Goal: Task Accomplishment & Management: Manage account settings

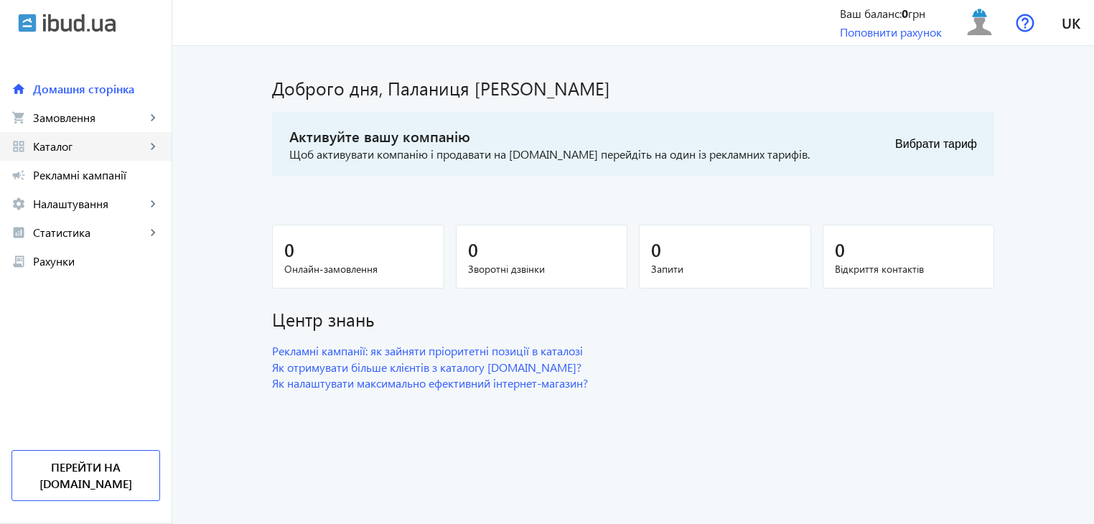
click at [157, 147] on mat-icon "keyboard_arrow_right" at bounding box center [153, 146] width 14 height 14
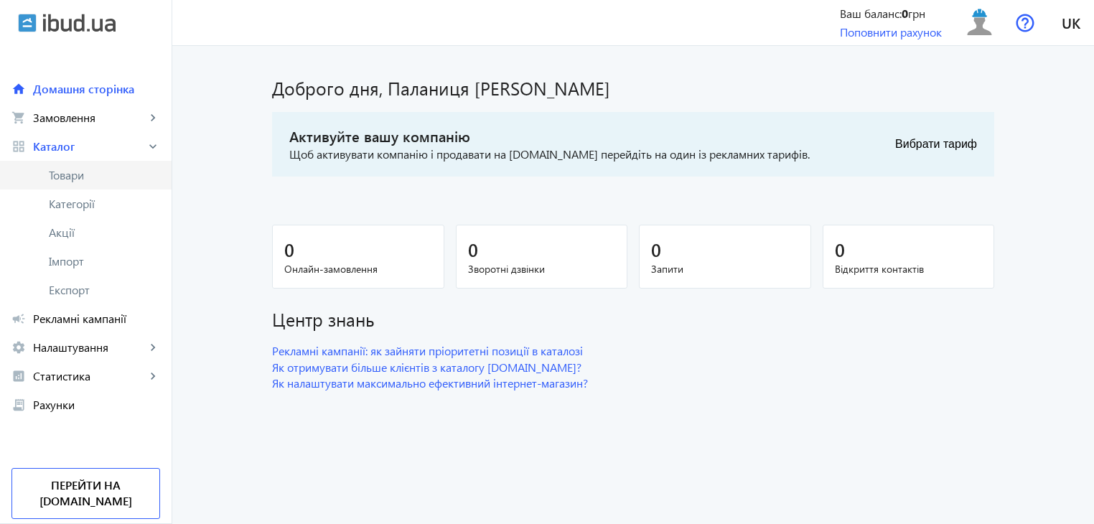
click at [95, 171] on span "Товари" at bounding box center [104, 175] width 111 height 14
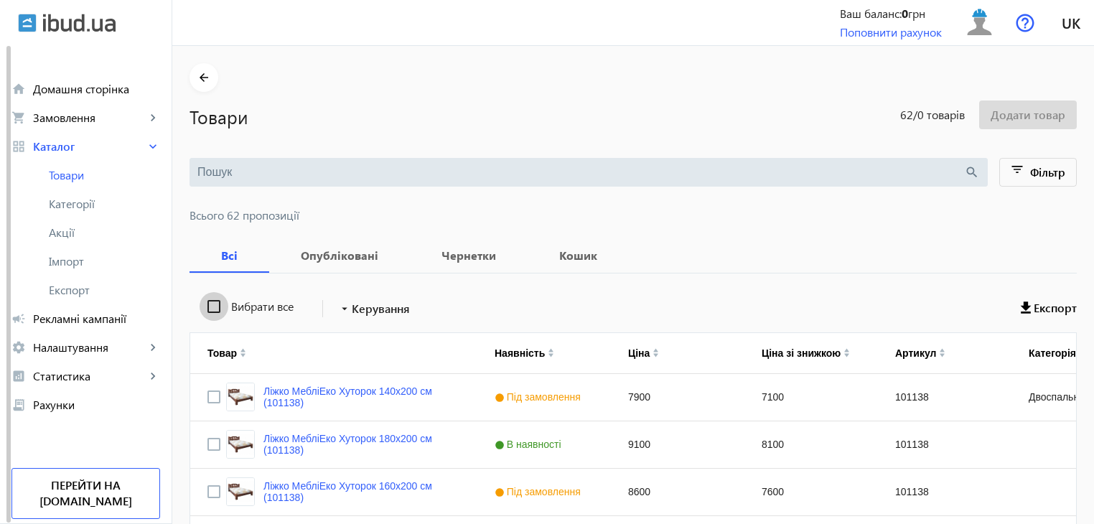
click at [207, 308] on input "Вибрати все" at bounding box center [214, 306] width 29 height 29
checkbox input "true"
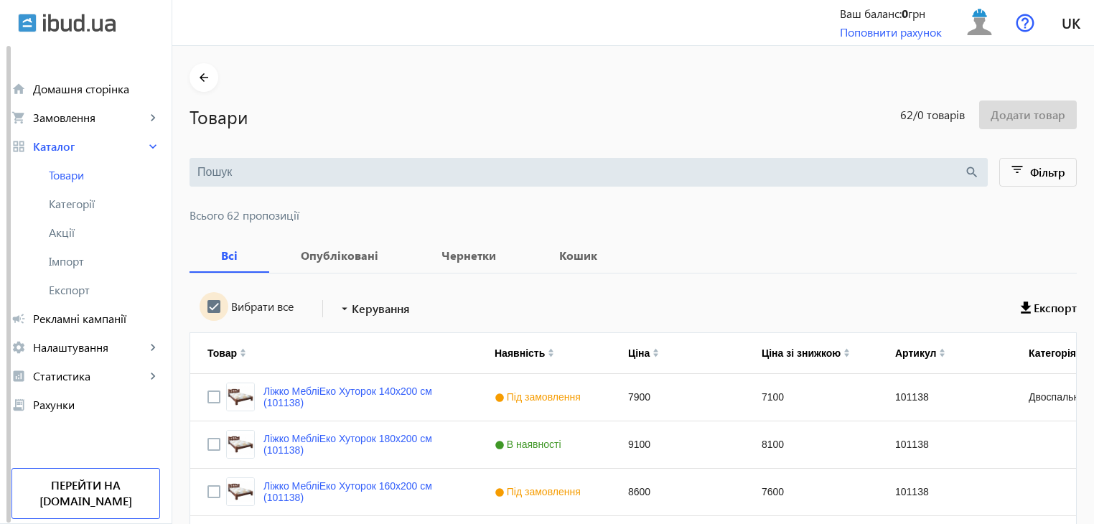
checkbox input "true"
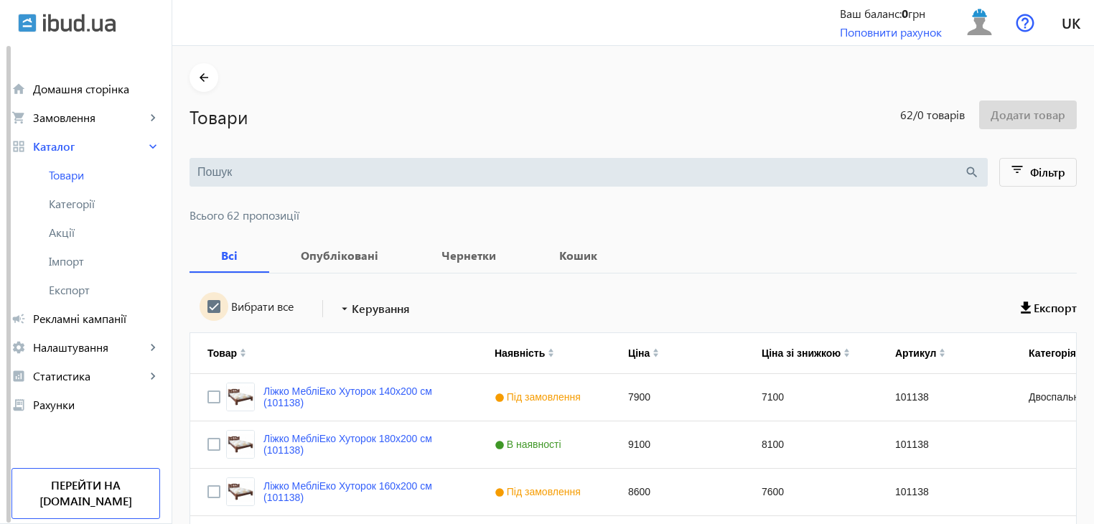
checkbox input "true"
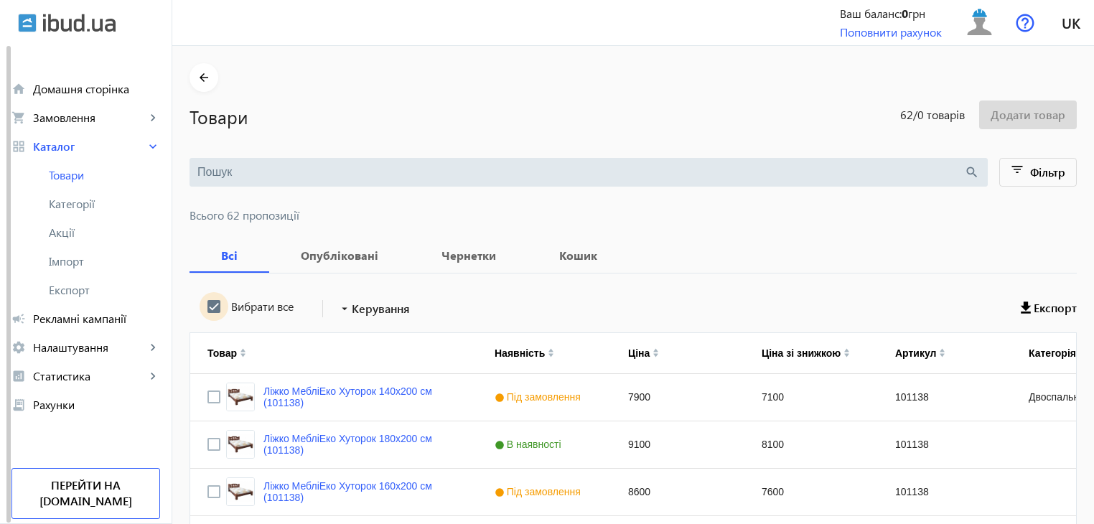
checkbox input "true"
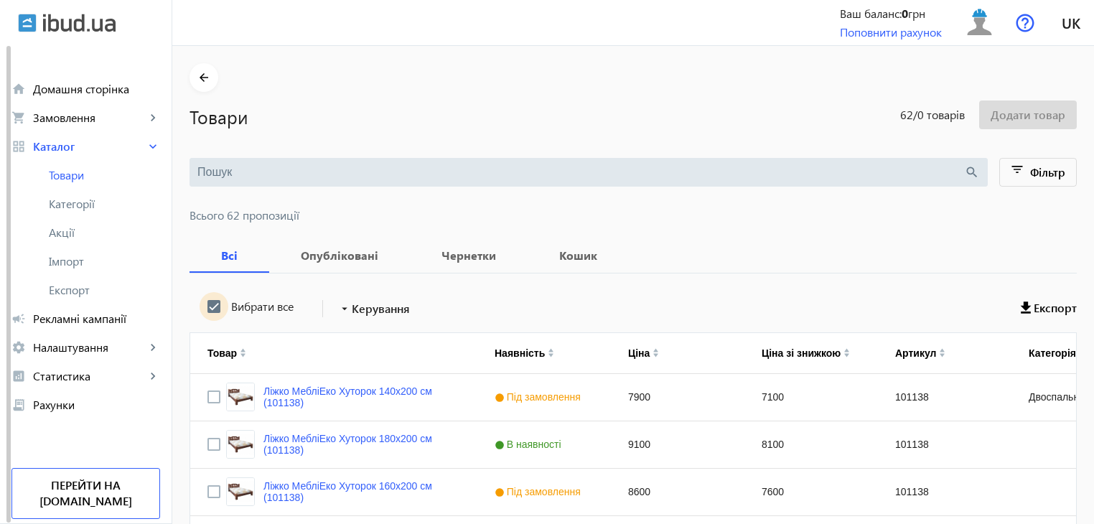
checkbox input "true"
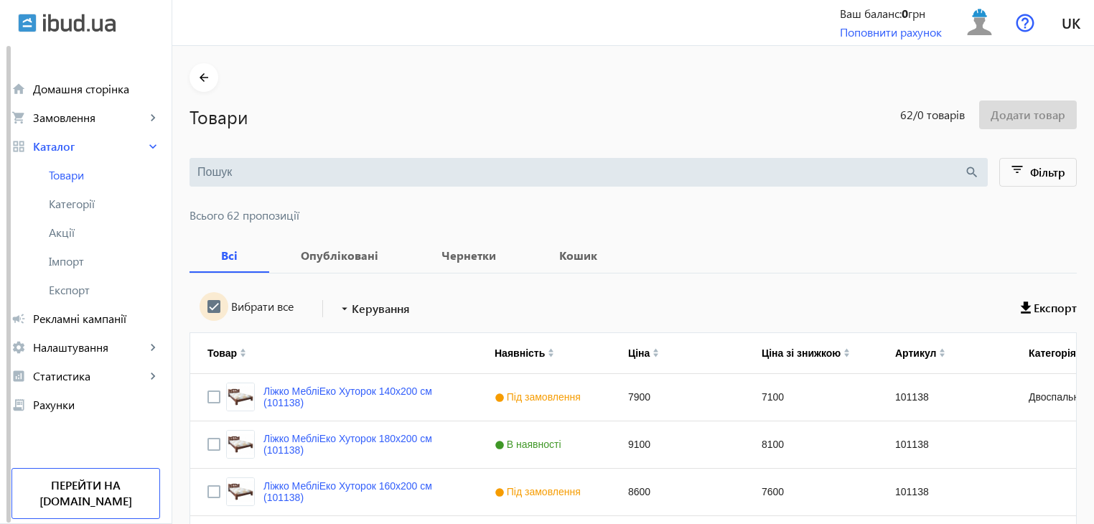
checkbox input "true"
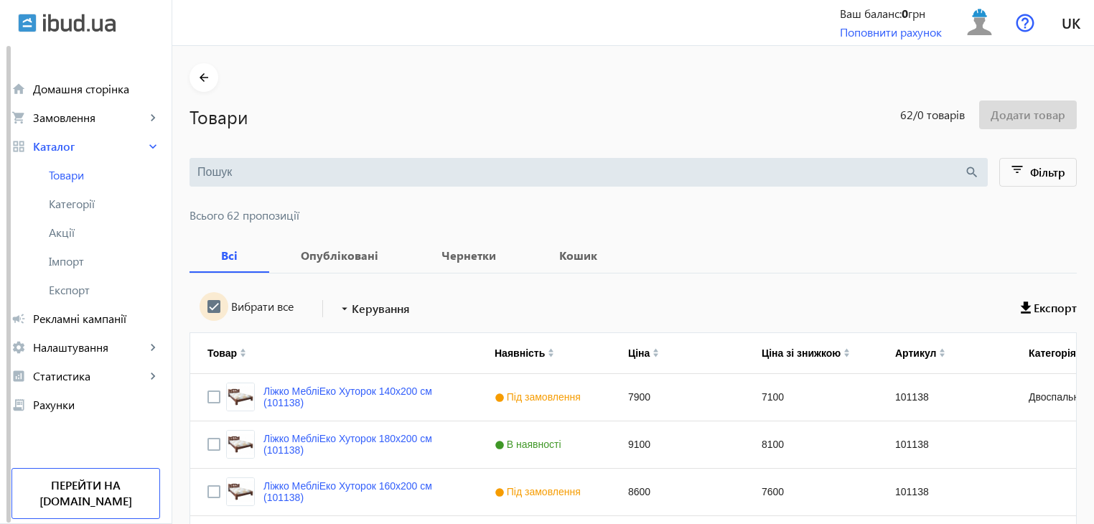
checkbox input "true"
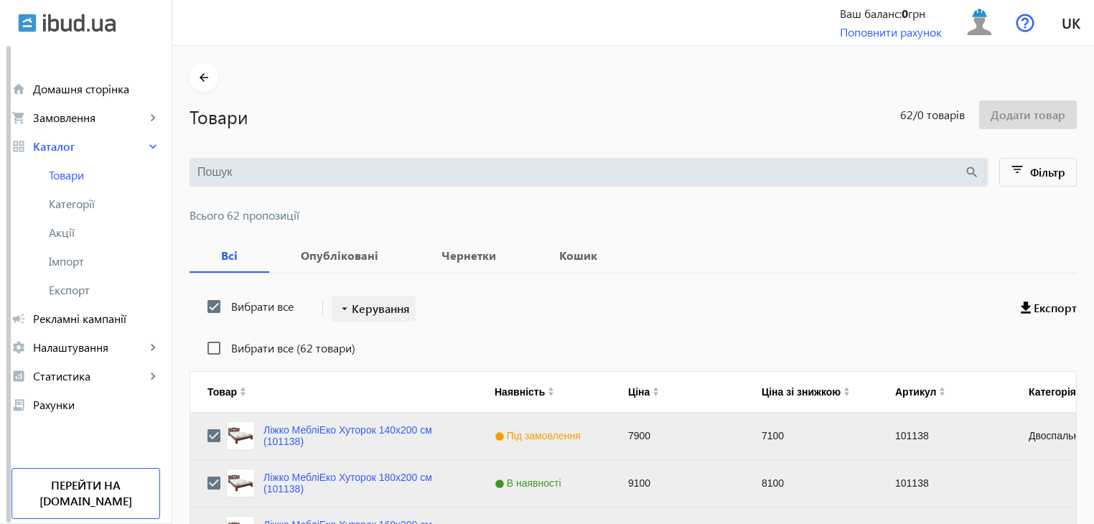
click at [355, 308] on span "Керування" at bounding box center [381, 308] width 58 height 17
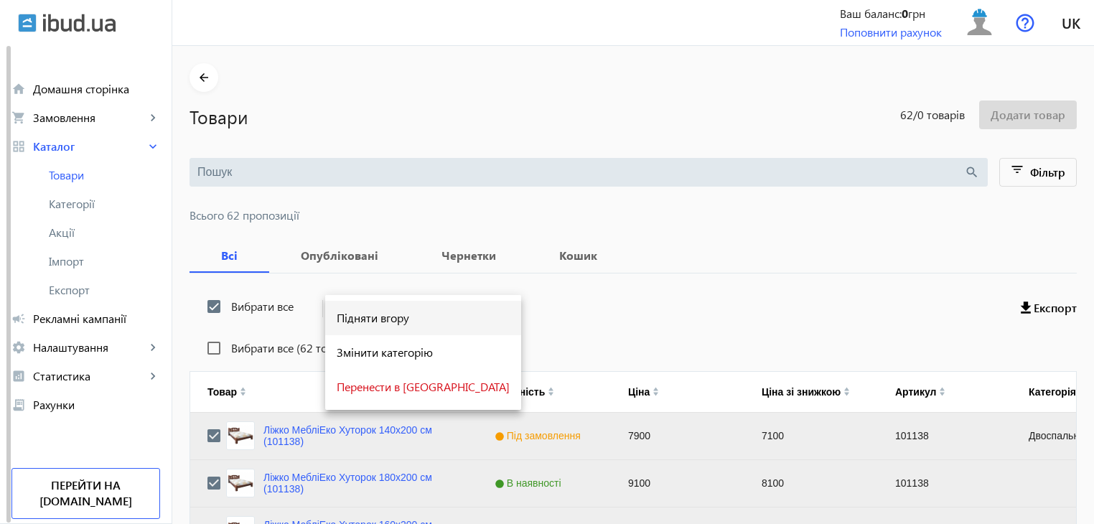
click at [359, 314] on span "Підняти вгору" at bounding box center [423, 317] width 173 height 11
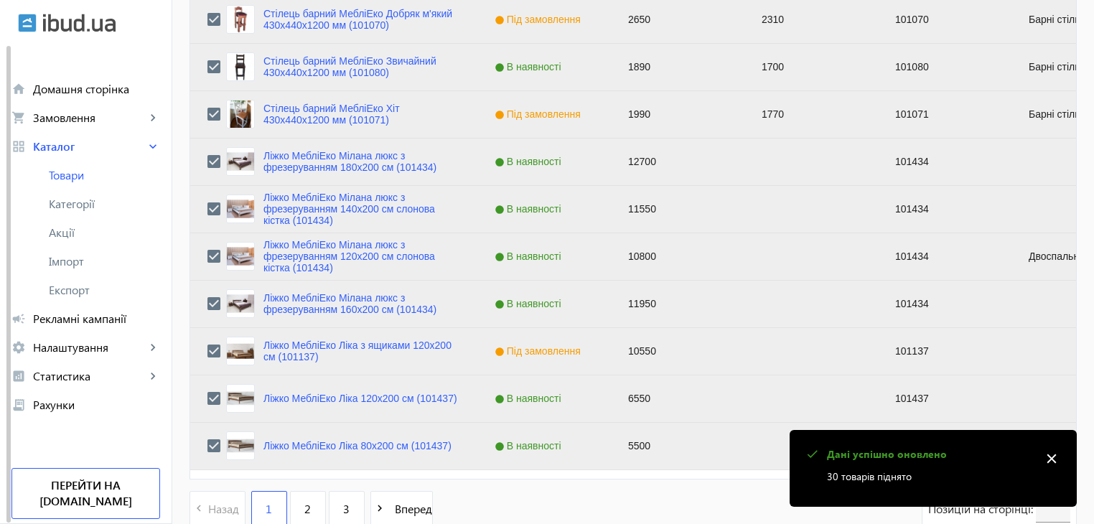
scroll to position [1447, 0]
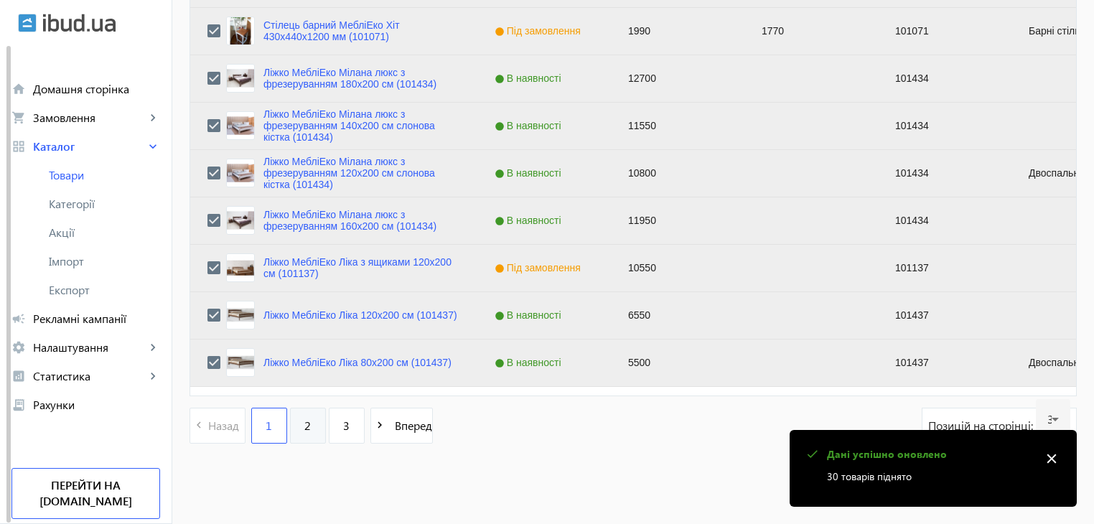
click at [302, 421] on link "2" at bounding box center [308, 426] width 36 height 36
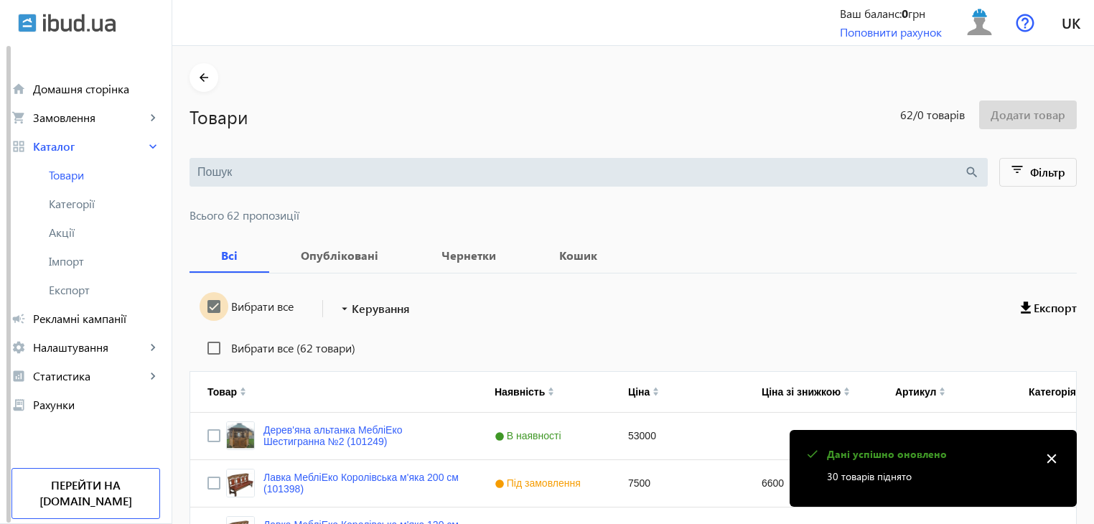
click at [205, 306] on input "Вибрати все" at bounding box center [214, 306] width 29 height 29
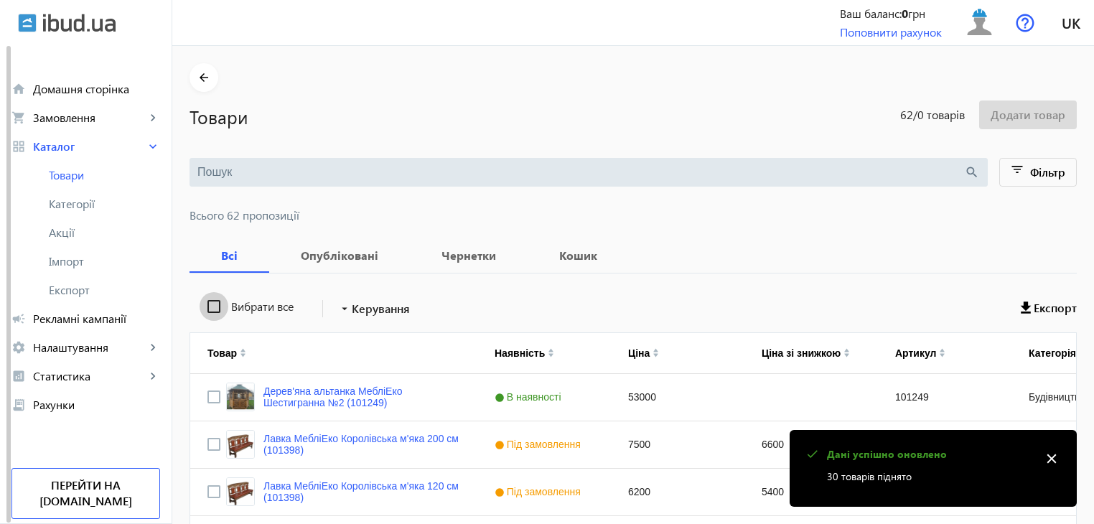
click at [205, 306] on input "Вибрати все" at bounding box center [214, 306] width 29 height 29
checkbox input "true"
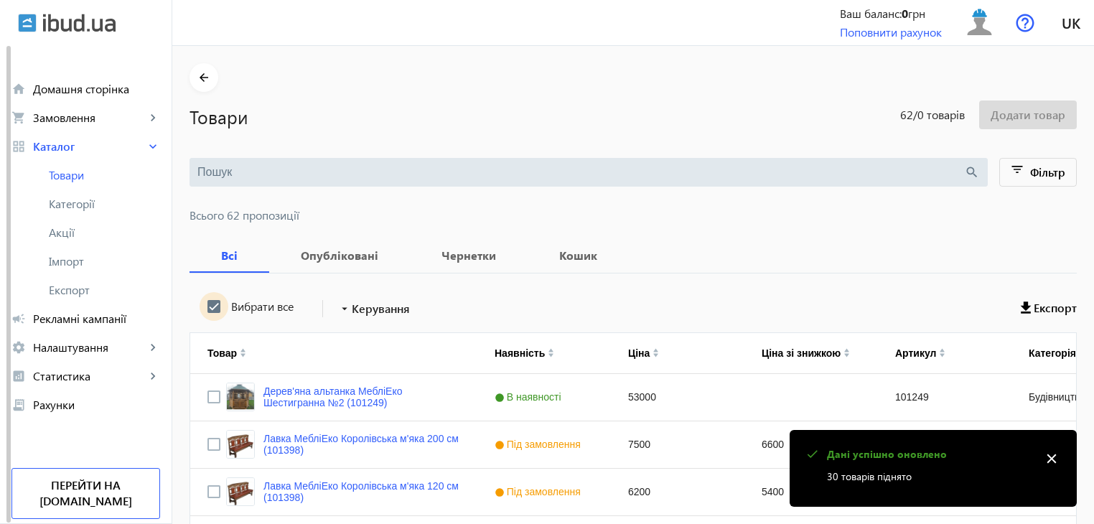
checkbox input "true"
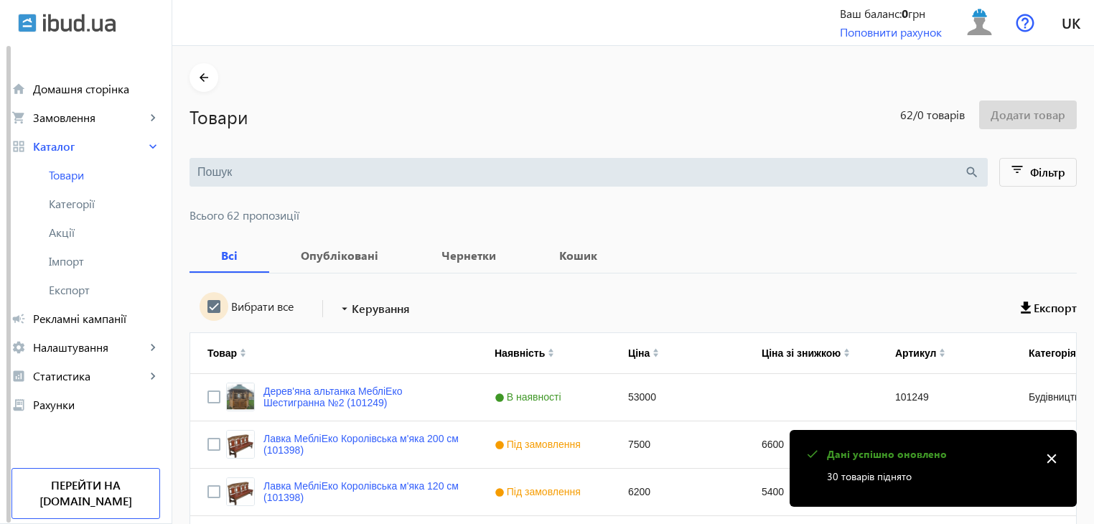
checkbox input "true"
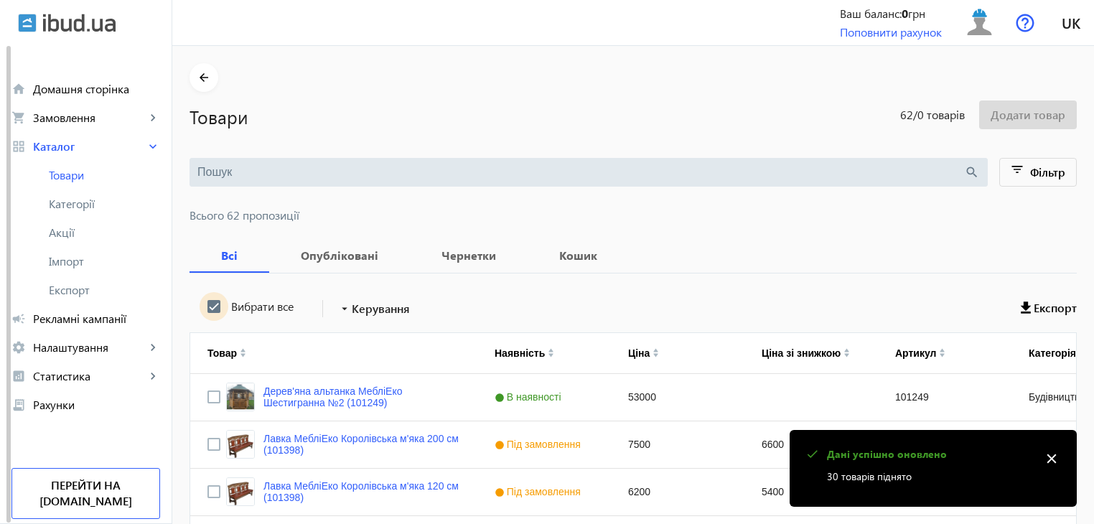
checkbox input "true"
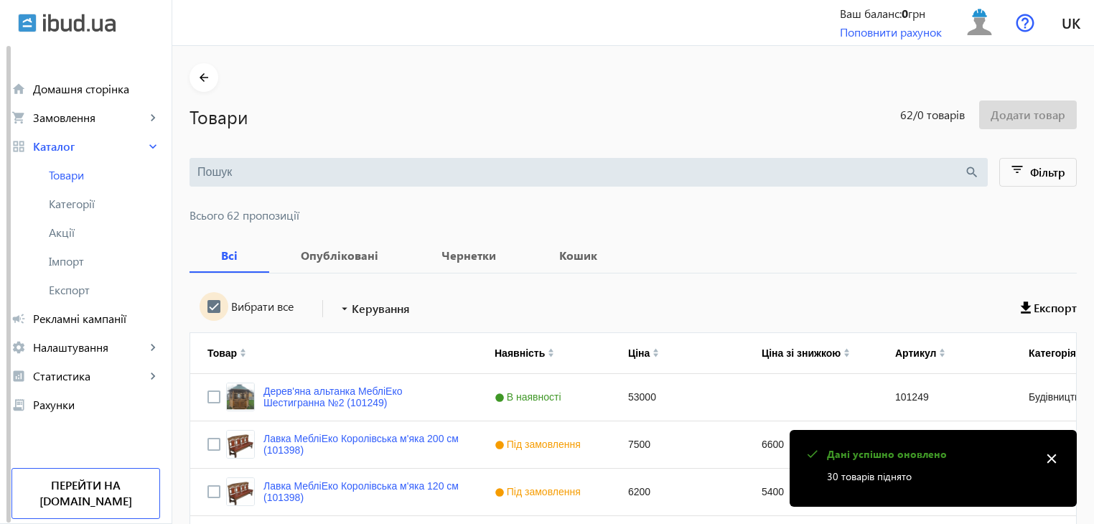
checkbox input "true"
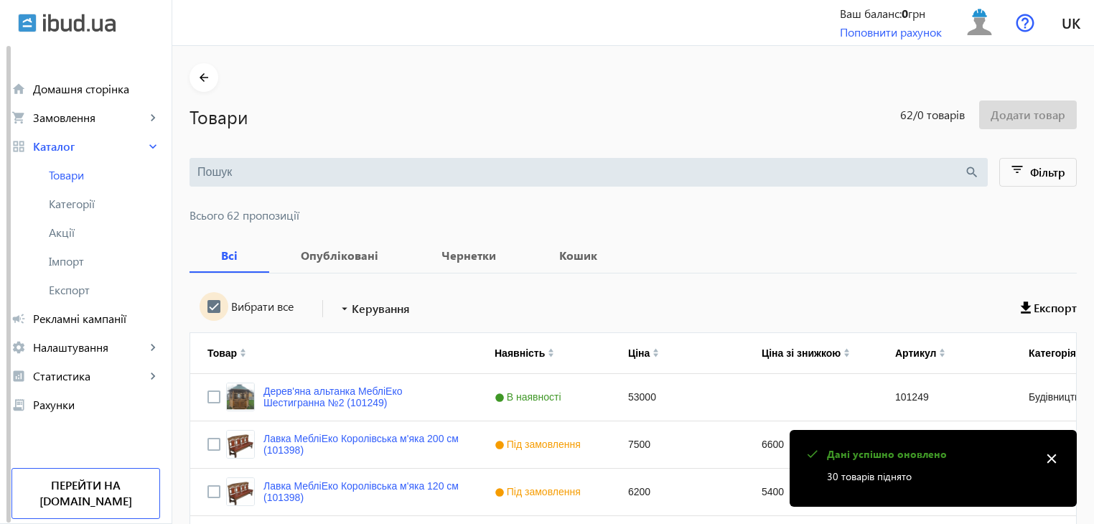
checkbox input "true"
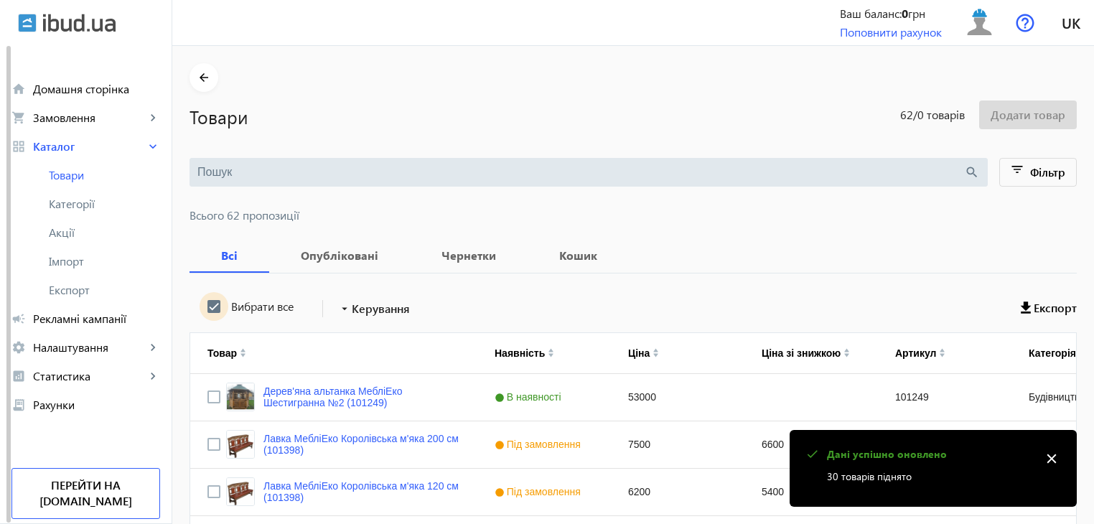
checkbox input "true"
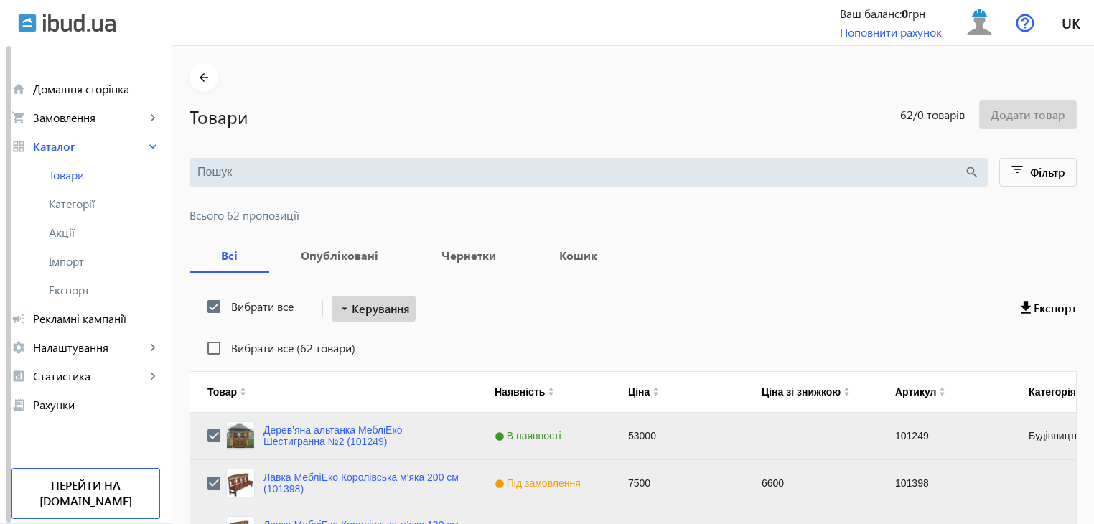
click at [352, 313] on span "Керування" at bounding box center [381, 308] width 58 height 17
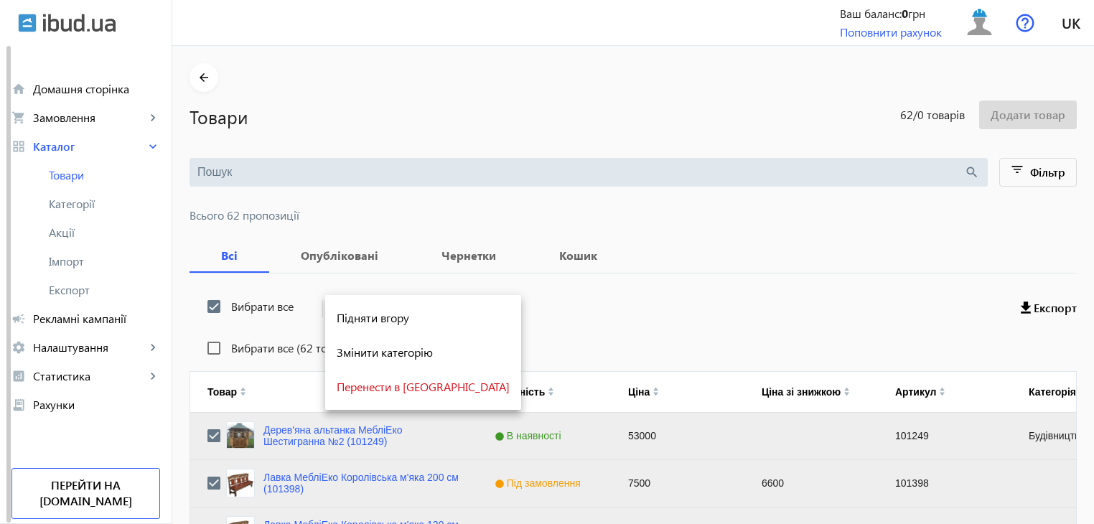
click at [353, 321] on span "Підняти вгору" at bounding box center [423, 317] width 173 height 11
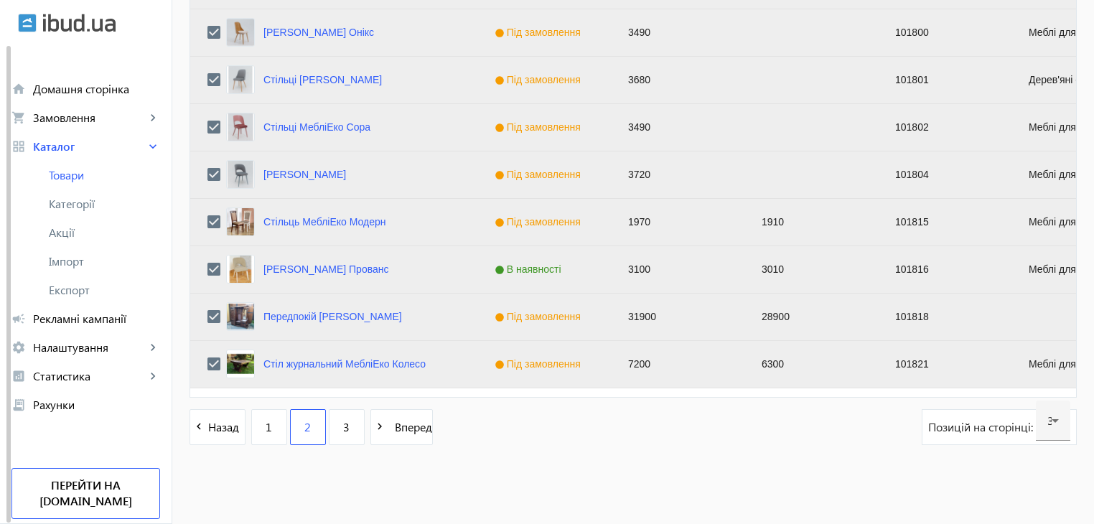
scroll to position [1447, 0]
click at [343, 432] on span "3" at bounding box center [346, 426] width 6 height 16
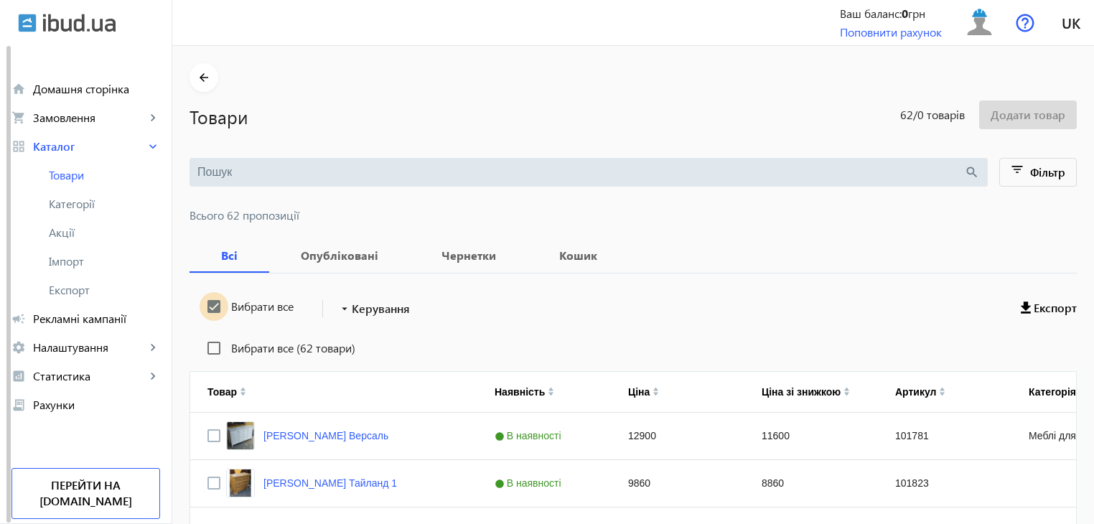
click at [204, 304] on input "Вибрати все" at bounding box center [214, 306] width 29 height 29
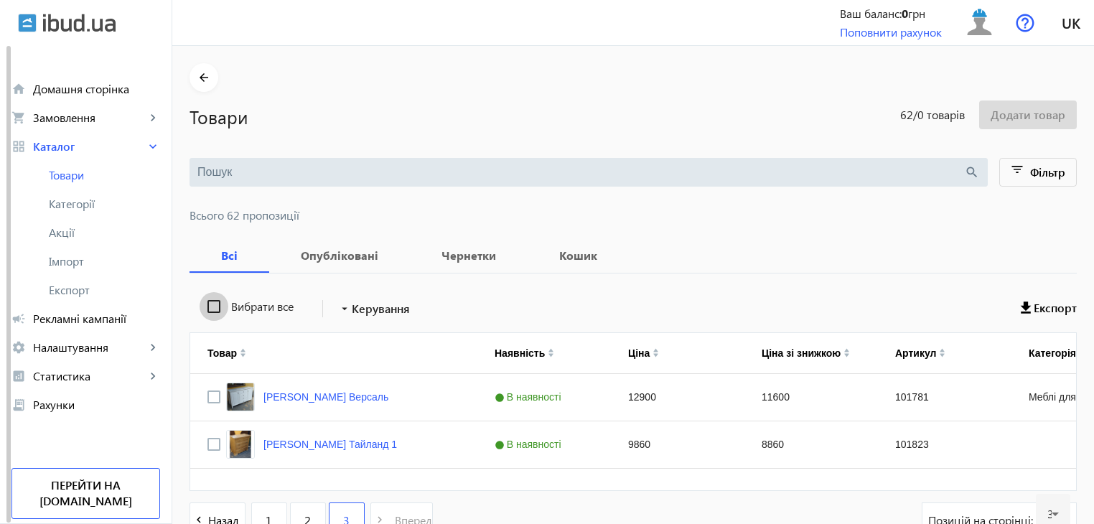
click at [204, 304] on input "Вибрати все" at bounding box center [214, 306] width 29 height 29
checkbox input "true"
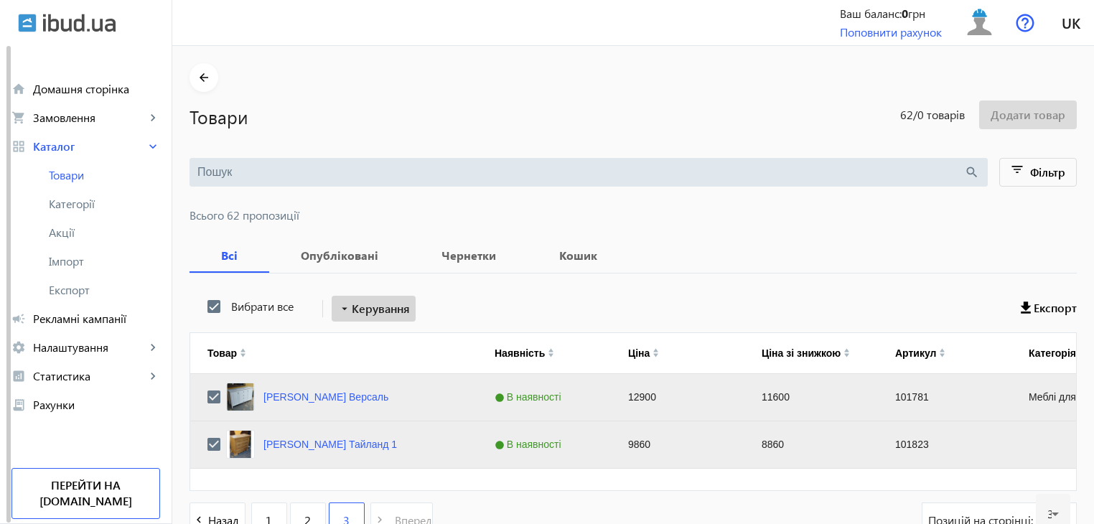
click at [352, 308] on span "Керування" at bounding box center [381, 308] width 58 height 17
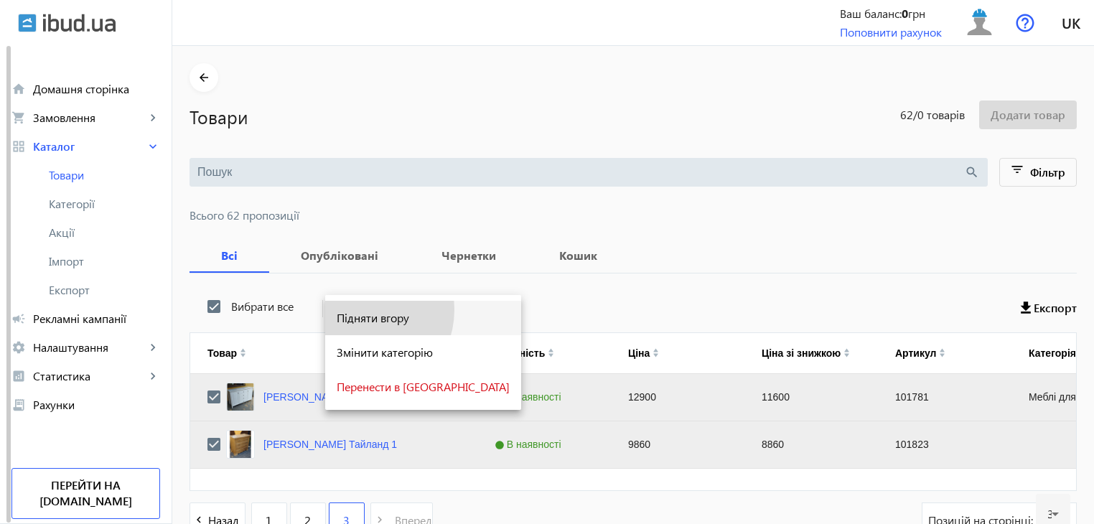
click at [355, 312] on span "Підняти вгору" at bounding box center [423, 317] width 173 height 11
